Goal: Information Seeking & Learning: Learn about a topic

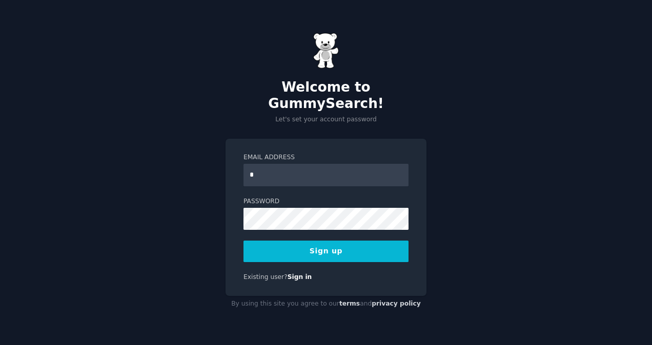
type input "**********"
click at [364, 243] on button "Sign up" at bounding box center [325, 252] width 165 height 22
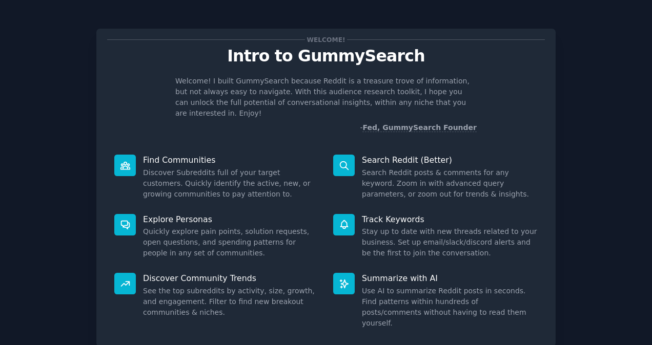
scroll to position [55, 0]
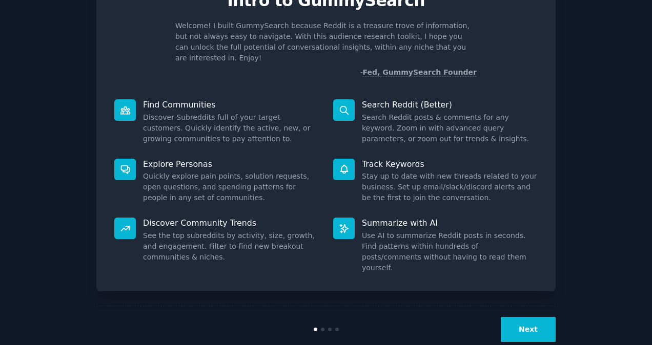
click at [532, 306] on div "Next" at bounding box center [325, 329] width 459 height 47
click at [532, 317] on button "Next" at bounding box center [527, 329] width 55 height 25
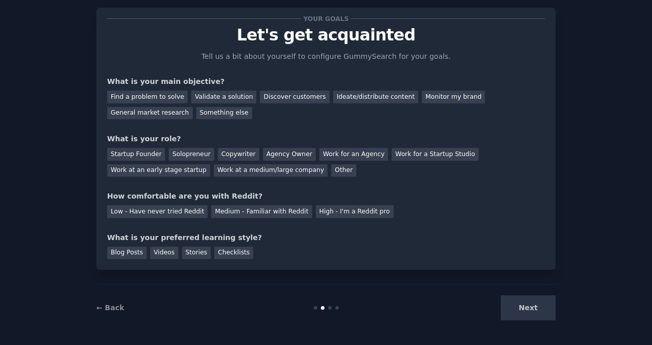
click at [523, 318] on div "Next" at bounding box center [478, 308] width 153 height 25
click at [174, 101] on div "Find a problem to solve" at bounding box center [147, 97] width 80 height 13
click at [201, 150] on div "Solopreneur" at bounding box center [191, 154] width 45 height 13
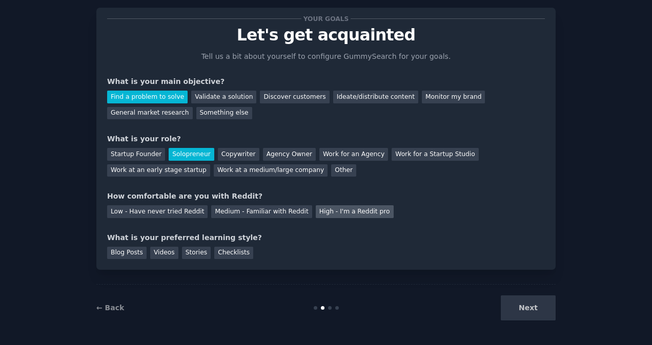
click at [328, 206] on div "High - I'm a Reddit pro" at bounding box center [355, 211] width 78 height 13
click at [137, 254] on div "Blog Posts" at bounding box center [126, 253] width 39 height 13
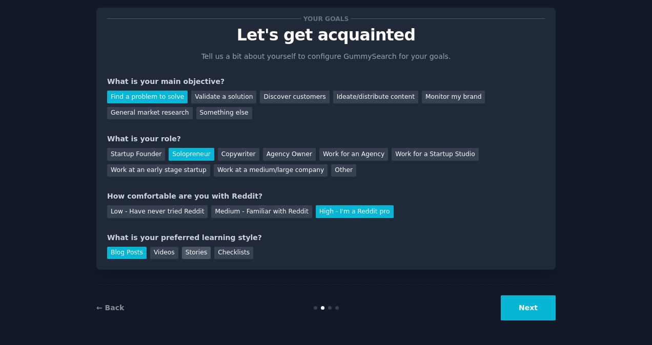
click at [188, 257] on div "Stories" at bounding box center [196, 253] width 29 height 13
click at [124, 250] on div "Blog Posts" at bounding box center [126, 253] width 39 height 13
click at [519, 299] on button "Next" at bounding box center [527, 308] width 55 height 25
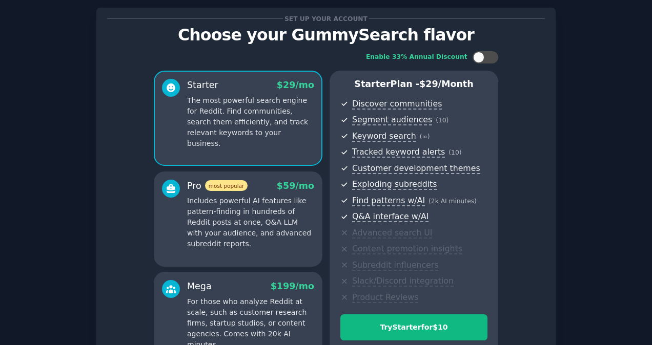
scroll to position [140, 0]
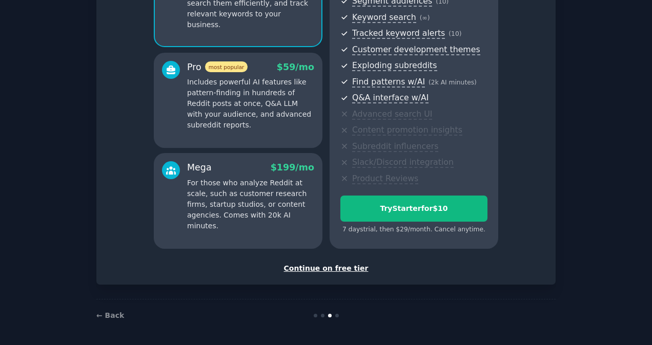
click at [326, 268] on div "Continue on free tier" at bounding box center [325, 268] width 437 height 11
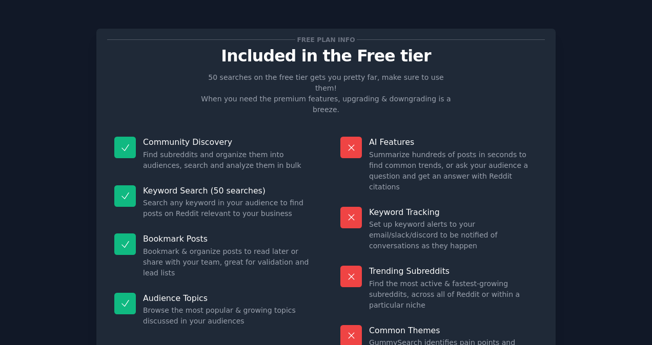
scroll to position [53, 0]
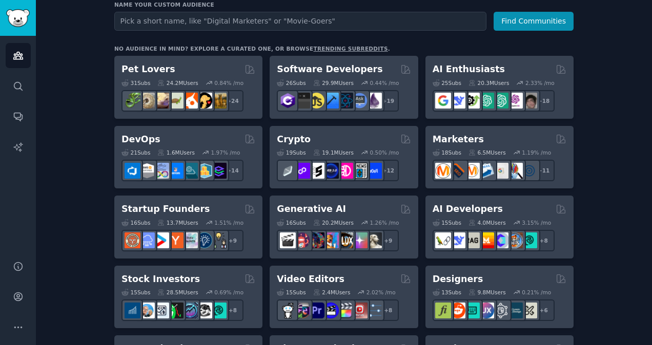
scroll to position [135, 0]
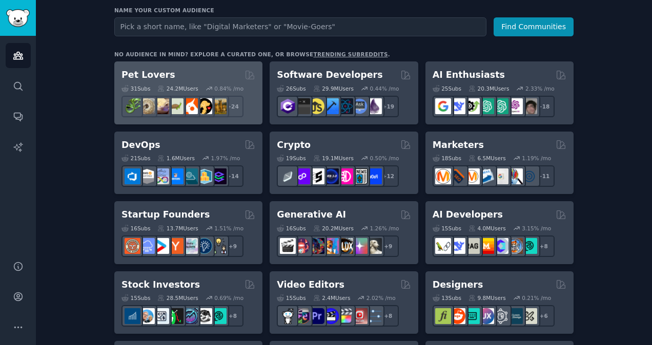
click at [185, 86] on div "24.2M Users" at bounding box center [177, 88] width 40 height 7
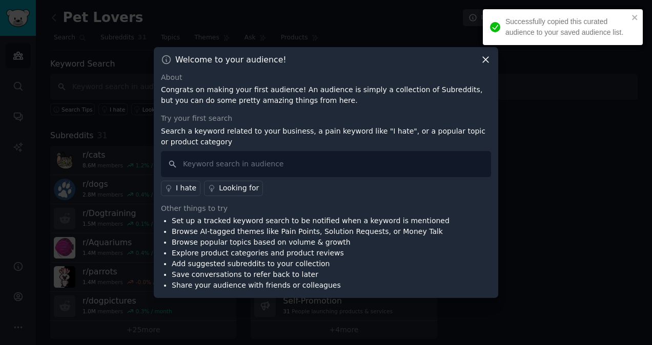
click at [486, 61] on icon at bounding box center [485, 59] width 11 height 11
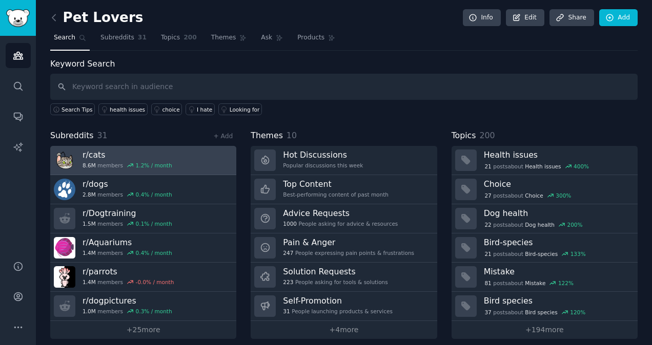
click at [171, 161] on link "r/ cats 8.6M members 1.2 % / month" at bounding box center [143, 160] width 186 height 29
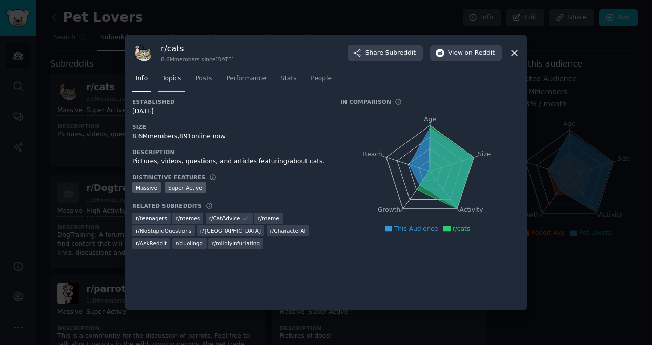
click at [173, 81] on span "Topics" at bounding box center [171, 78] width 19 height 9
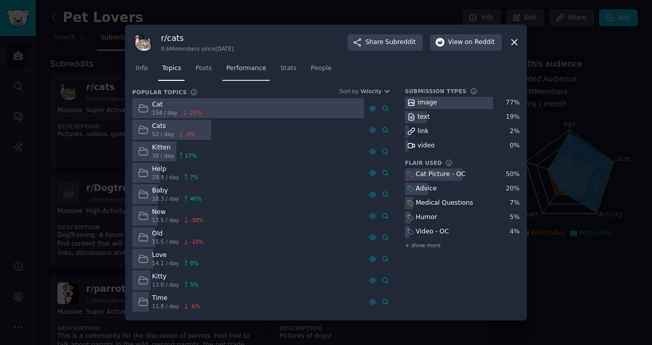
click at [243, 74] on link "Performance" at bounding box center [245, 70] width 47 height 21
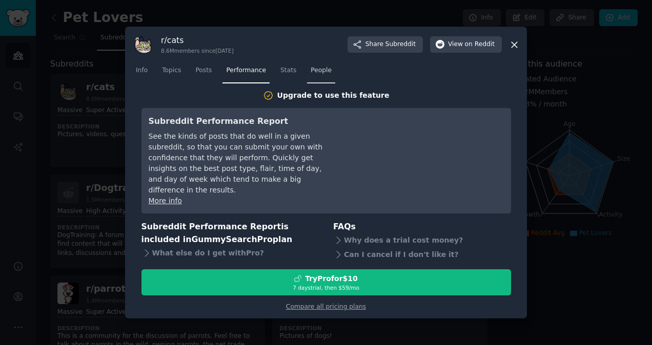
click at [318, 70] on link "People" at bounding box center [321, 72] width 28 height 21
